Goal: Contribute content: Add original content to the website for others to see

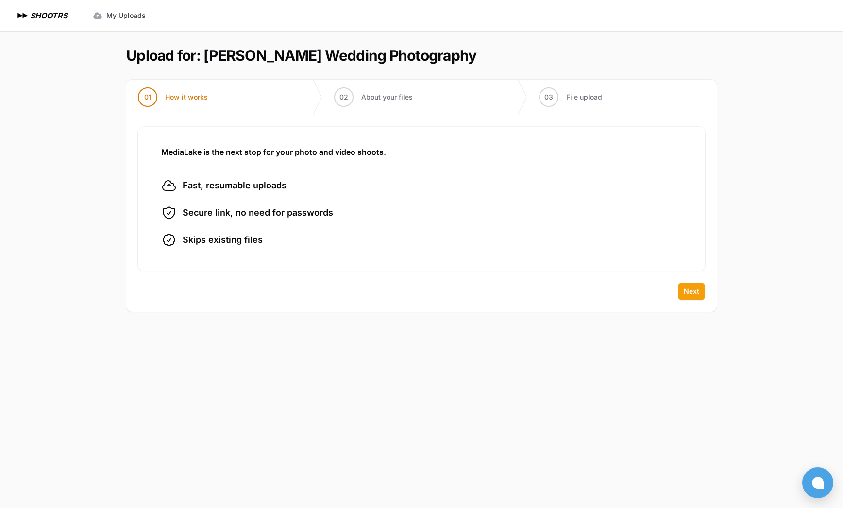
click at [698, 291] on span "Next" at bounding box center [692, 292] width 16 height 10
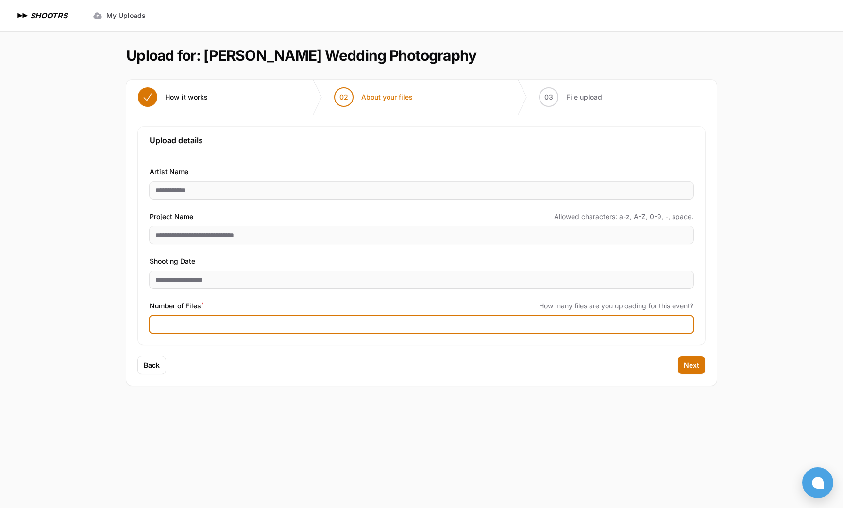
click at [189, 328] on input "Number of Files *" at bounding box center [422, 324] width 544 height 17
type input "****"
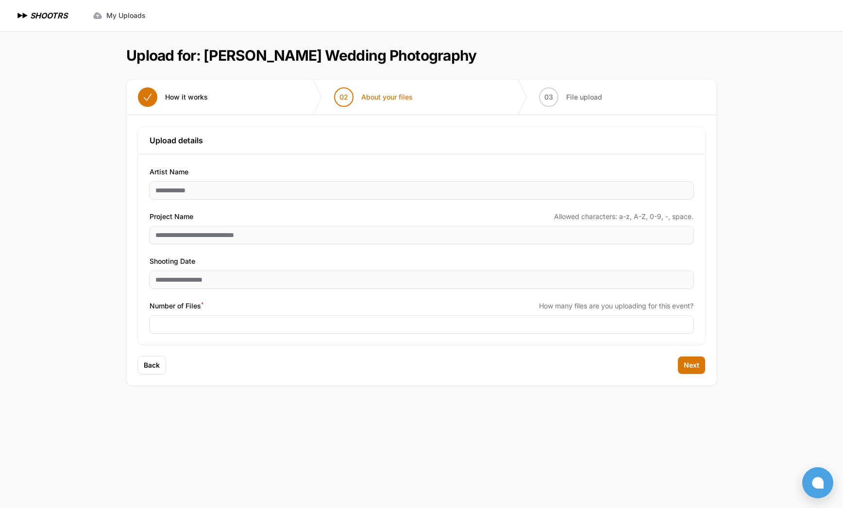
click at [287, 357] on div "Back Next" at bounding box center [421, 371] width 591 height 29
click at [689, 362] on span "Next" at bounding box center [692, 365] width 16 height 10
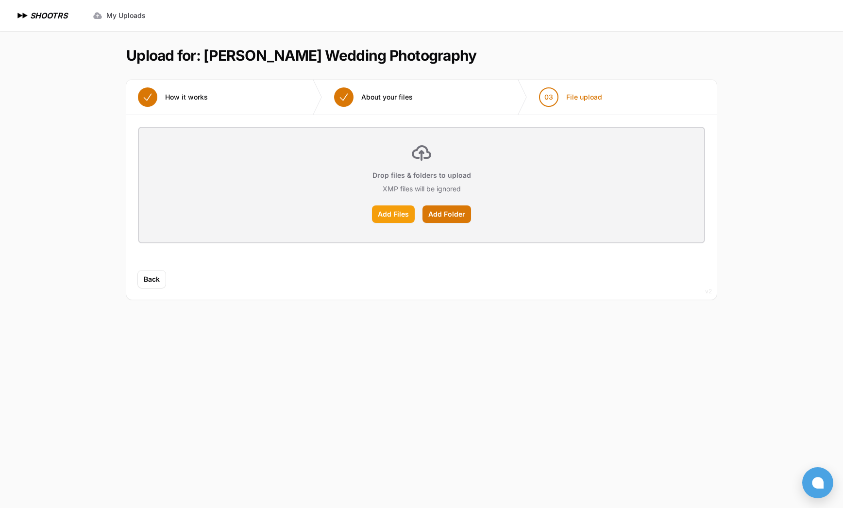
click at [404, 215] on label "Add Files" at bounding box center [393, 214] width 43 height 17
click at [0, 0] on input "Add Files" at bounding box center [0, 0] width 0 height 0
